Goal: Use online tool/utility: Utilize a website feature to perform a specific function

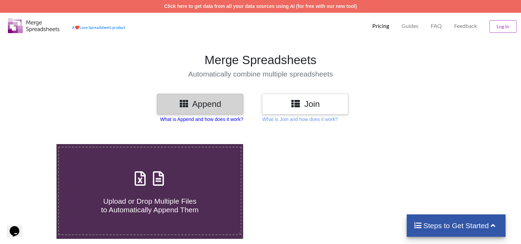
click at [197, 117] on p "What is Append and how does it work?" at bounding box center [201, 119] width 83 height 7
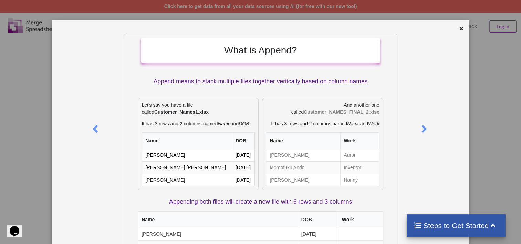
click at [496, 74] on div "What is Append? Append means to stack multiple files together vertically based …" at bounding box center [260, 122] width 521 height 244
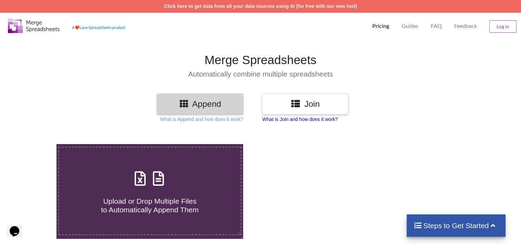
click at [313, 116] on p "What is Join and how does it work?" at bounding box center [299, 119] width 75 height 7
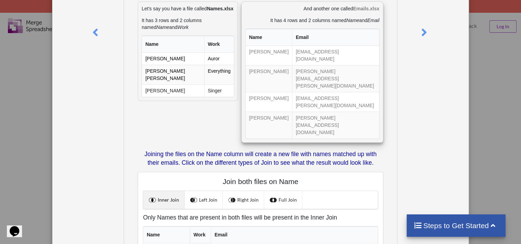
scroll to position [103, 0]
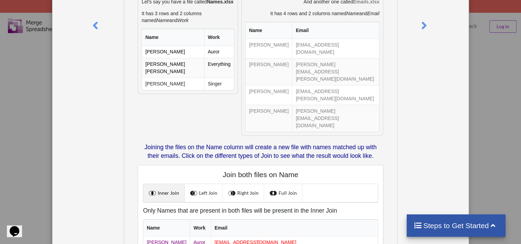
click at [505, 86] on div "What is Join? Joining means to merge two files based on exact values in certain…" at bounding box center [260, 122] width 521 height 244
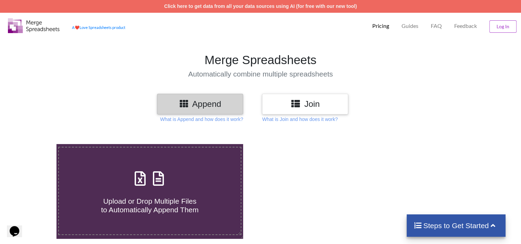
click at [204, 100] on h3 "Append" at bounding box center [200, 104] width 76 height 10
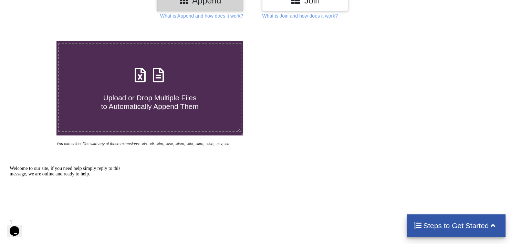
click at [143, 94] on span "Upload or Drop Multiple Files to Automatically Append Them" at bounding box center [149, 102] width 97 height 17
click at [36, 41] on input "Upload or Drop Multiple Files to Automatically Append Them" at bounding box center [36, 41] width 0 height 0
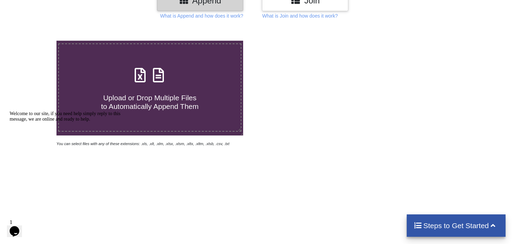
type input "C:\fakepath\Copy of AtomoPlus_Data_Migration_Files_test1.xlsx"
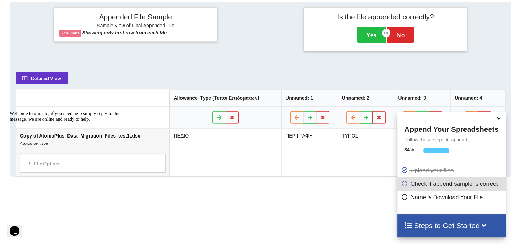
scroll to position [271, 0]
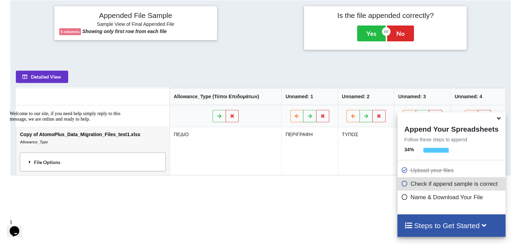
click at [138, 165] on div "File Options" at bounding box center [93, 161] width 142 height 14
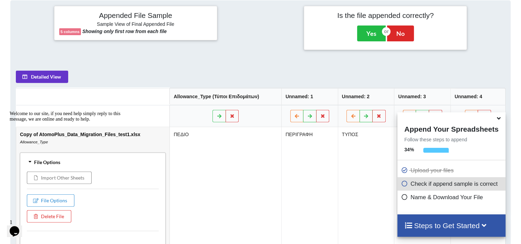
click at [499, 120] on icon at bounding box center [498, 117] width 7 height 6
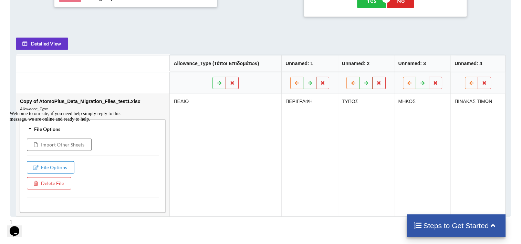
scroll to position [306, 0]
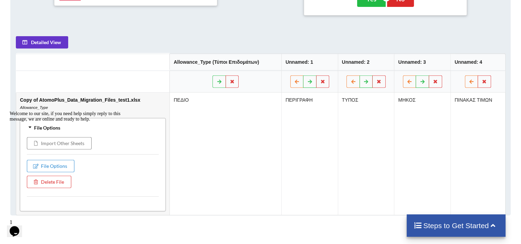
click at [52, 122] on div "Welcome to our site, if you need help simply reply to this message, we are onli…" at bounding box center [72, 116] width 124 height 11
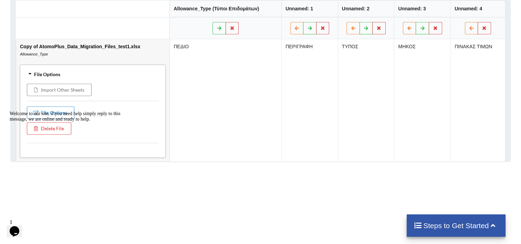
scroll to position [375, 0]
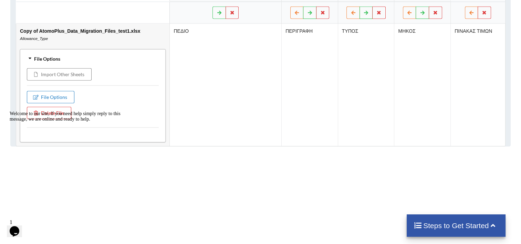
click at [40, 95] on button "File Options" at bounding box center [51, 97] width 48 height 12
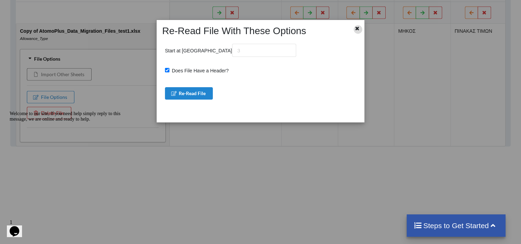
click at [355, 29] on icon at bounding box center [358, 27] width 6 height 5
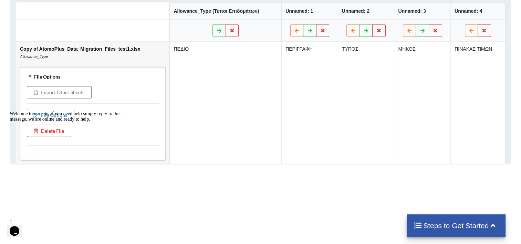
scroll to position [306, 0]
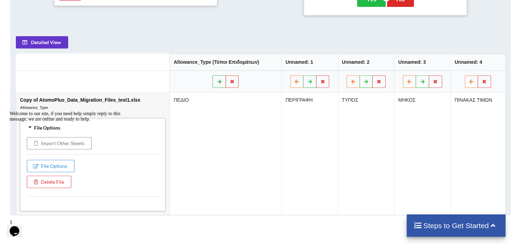
click at [217, 80] on icon at bounding box center [219, 81] width 6 height 4
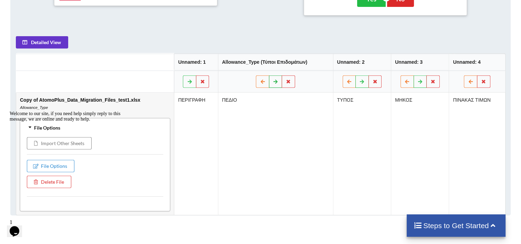
click at [273, 82] on icon at bounding box center [276, 81] width 6 height 4
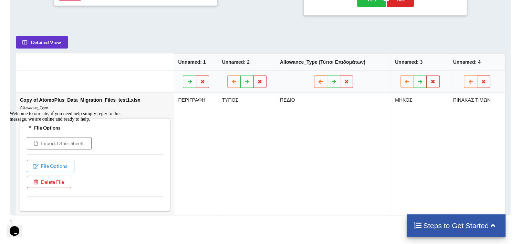
click at [314, 80] on button at bounding box center [320, 81] width 13 height 12
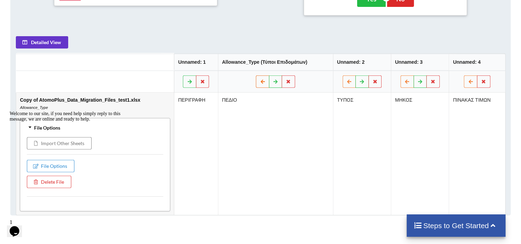
click at [260, 79] on icon at bounding box center [263, 81] width 6 height 4
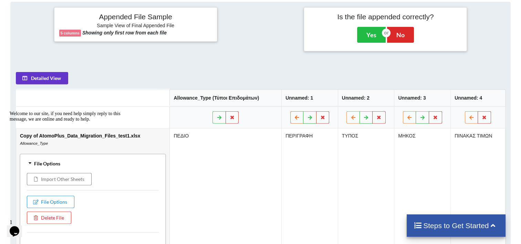
scroll to position [271, 0]
